Goal: Navigation & Orientation: Find specific page/section

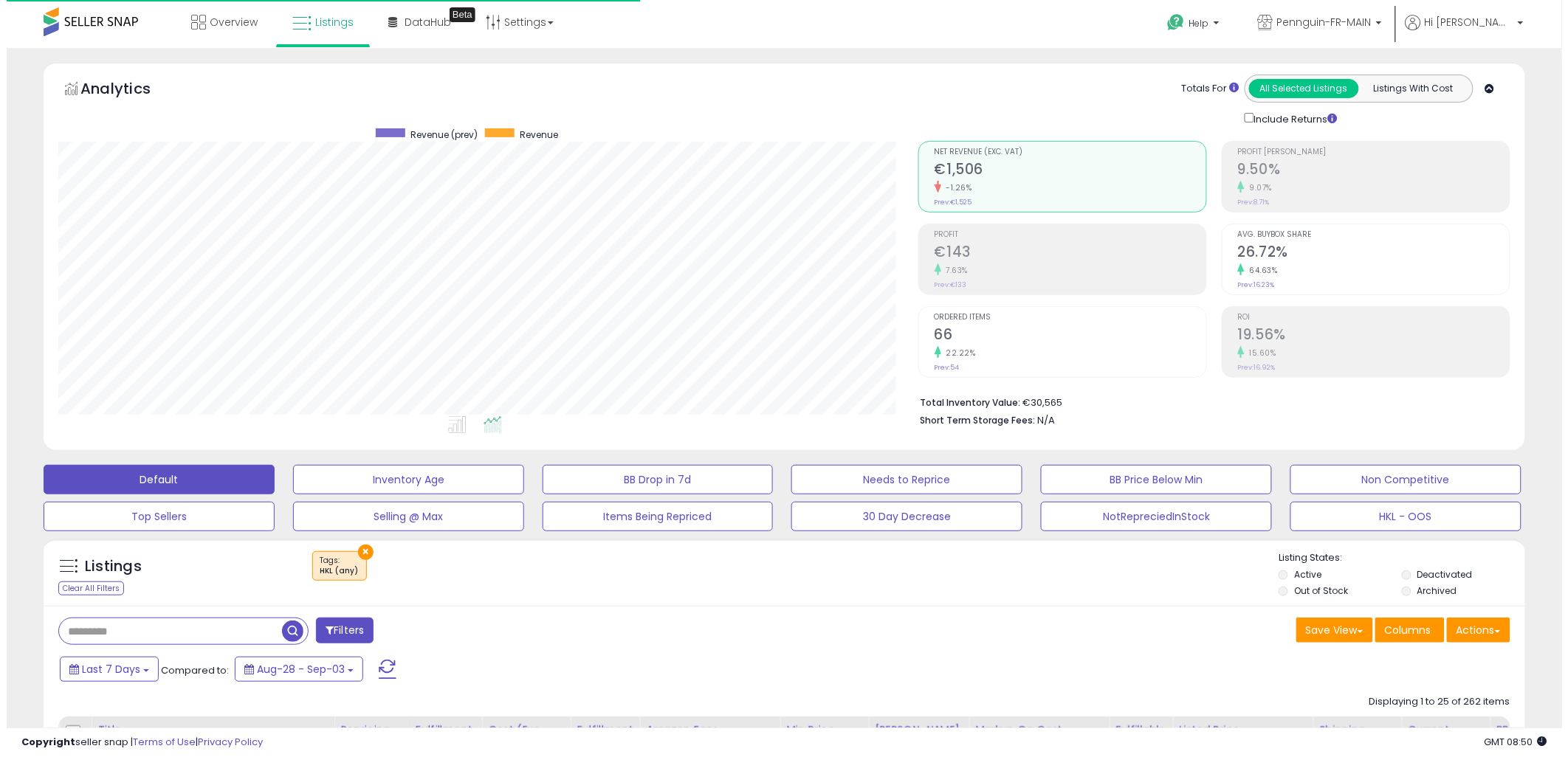
scroll to position [303, 860]
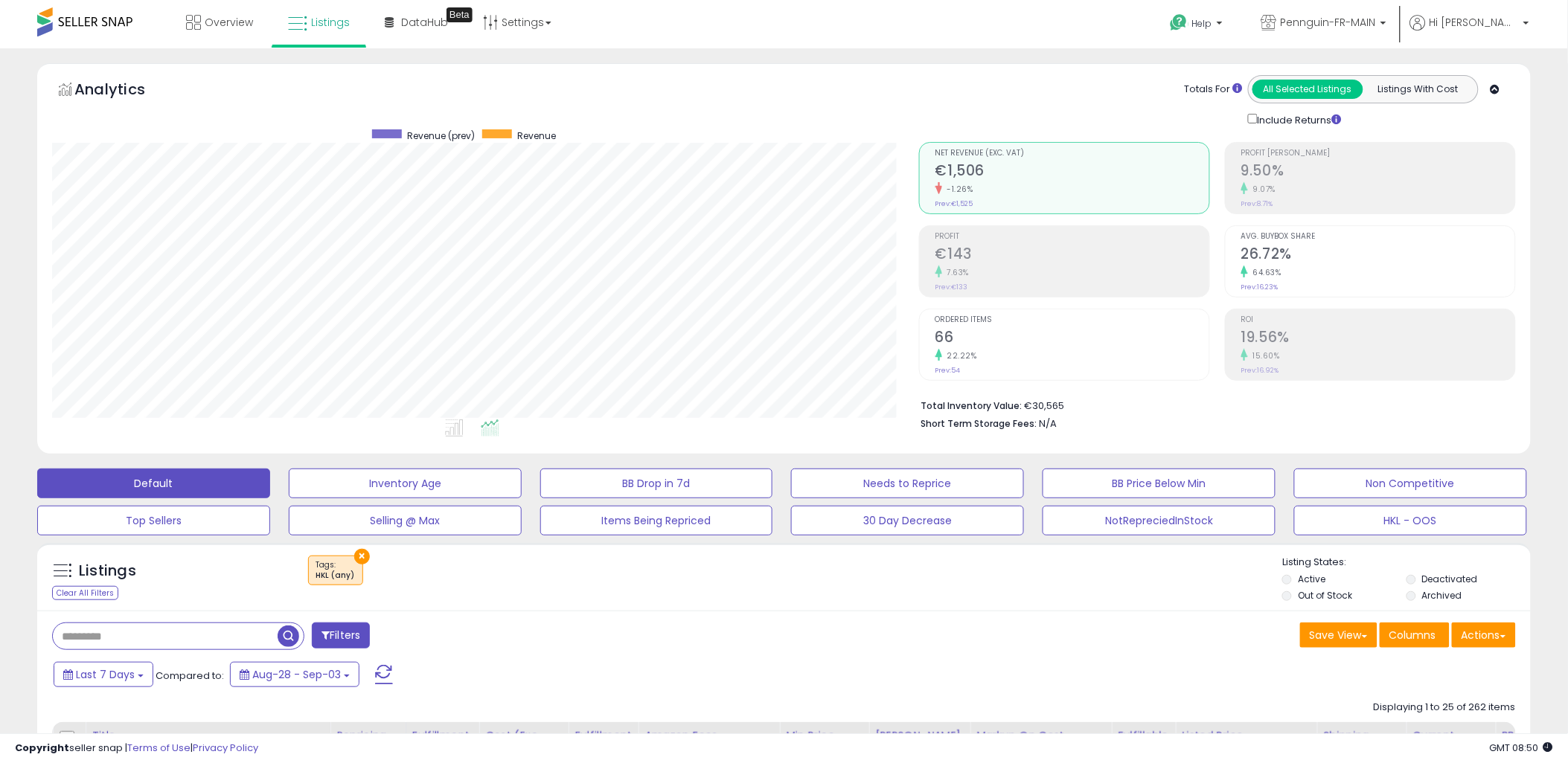
click at [365, 555] on button "×" at bounding box center [362, 556] width 16 height 16
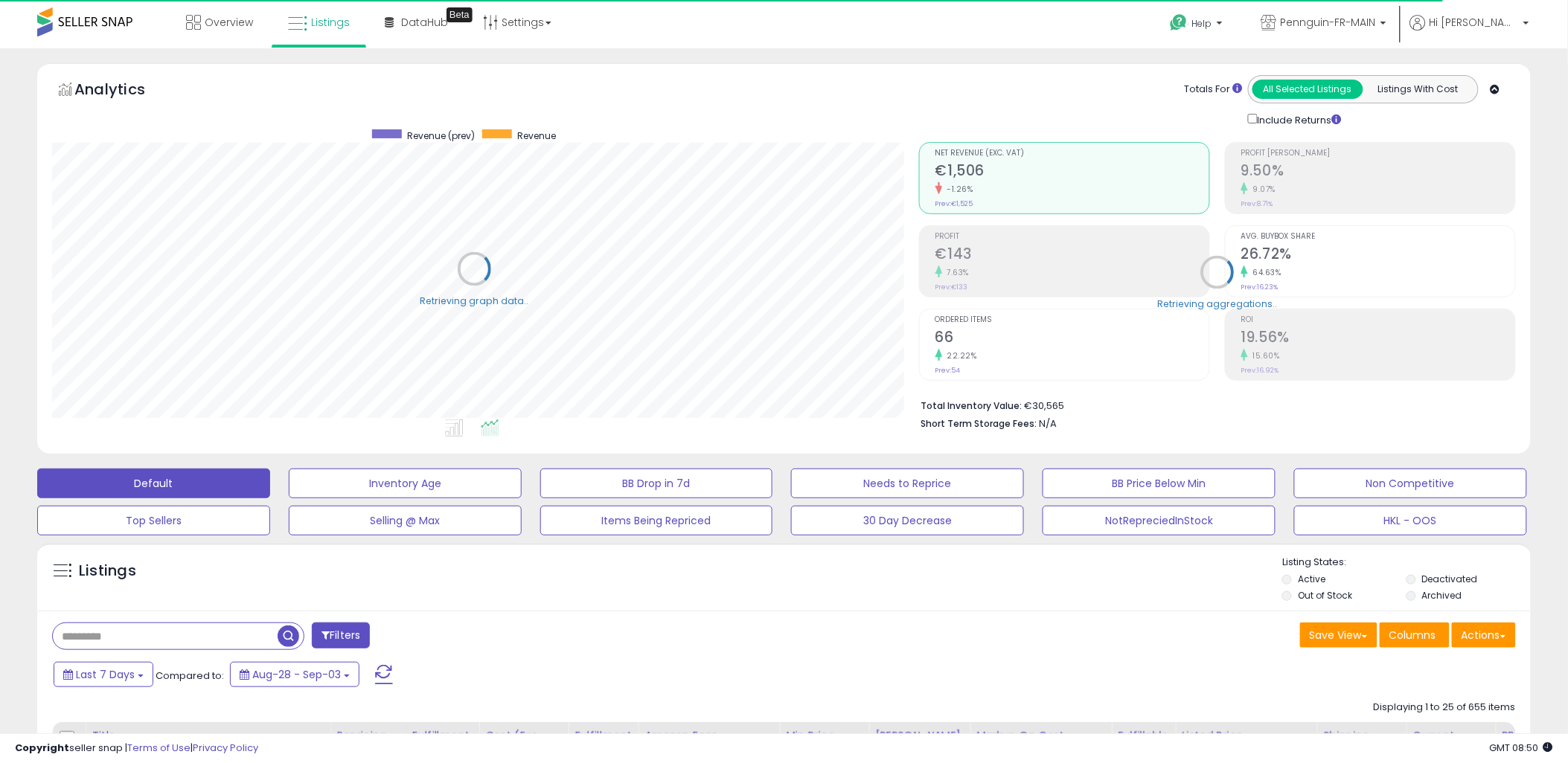
scroll to position [743511, 743201]
click at [231, 32] on link "Overview" at bounding box center [220, 22] width 90 height 45
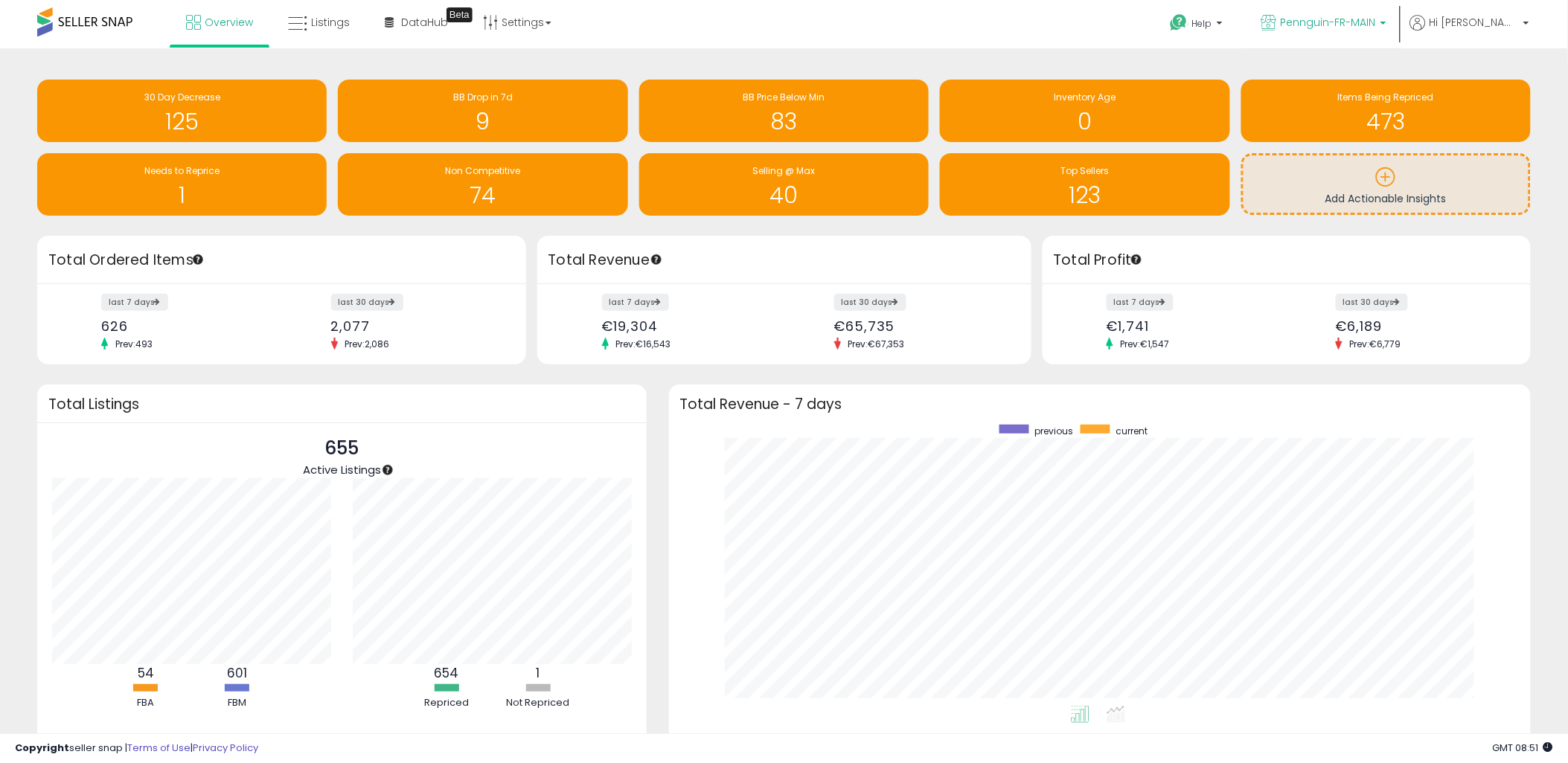
click at [1318, 27] on span "Pennguin-FR-MAIN" at bounding box center [1328, 22] width 95 height 15
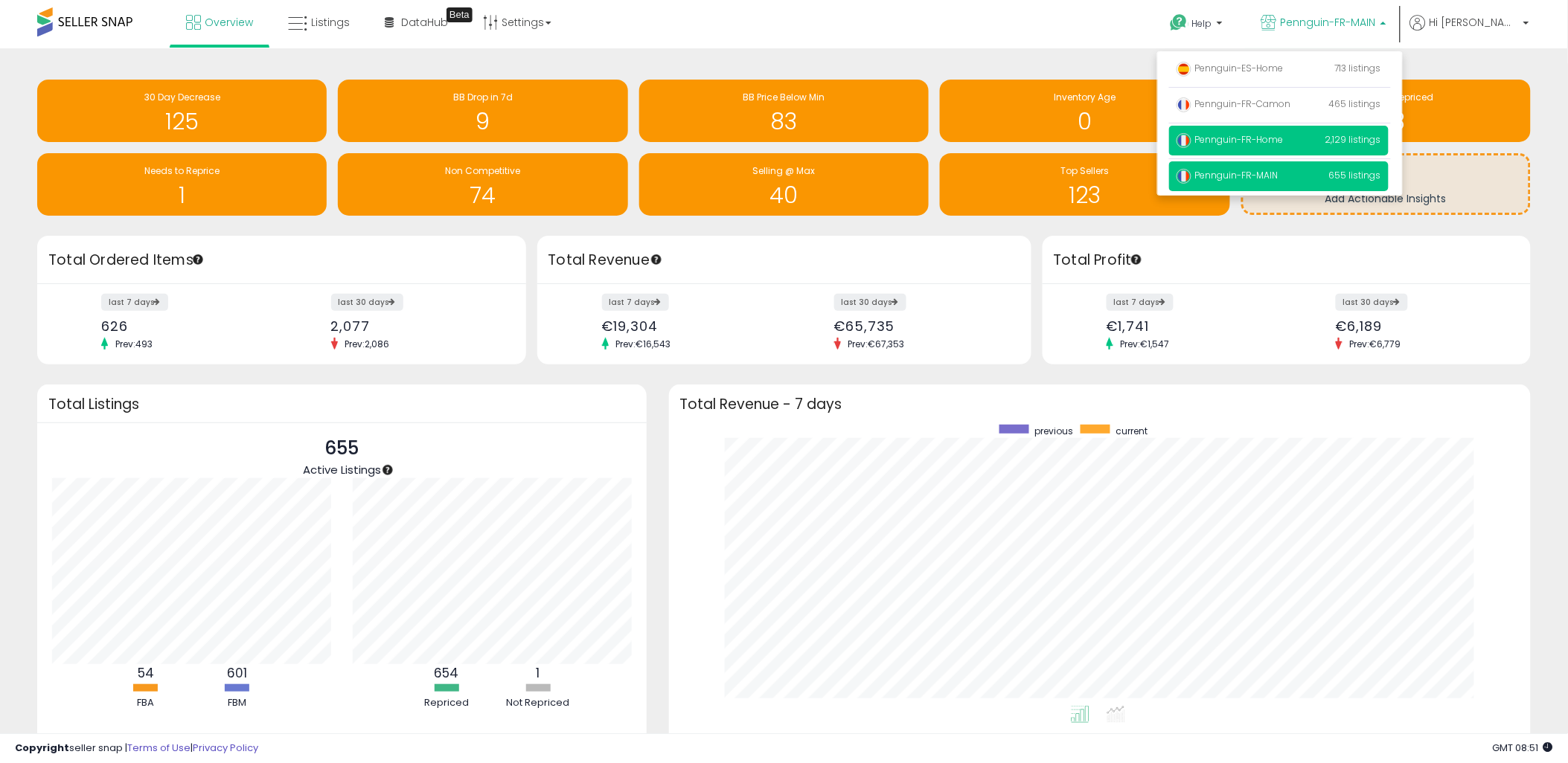
click at [1278, 139] on span "Pennguin-FR-Home" at bounding box center [1230, 139] width 107 height 12
